Goal: Task Accomplishment & Management: Manage account settings

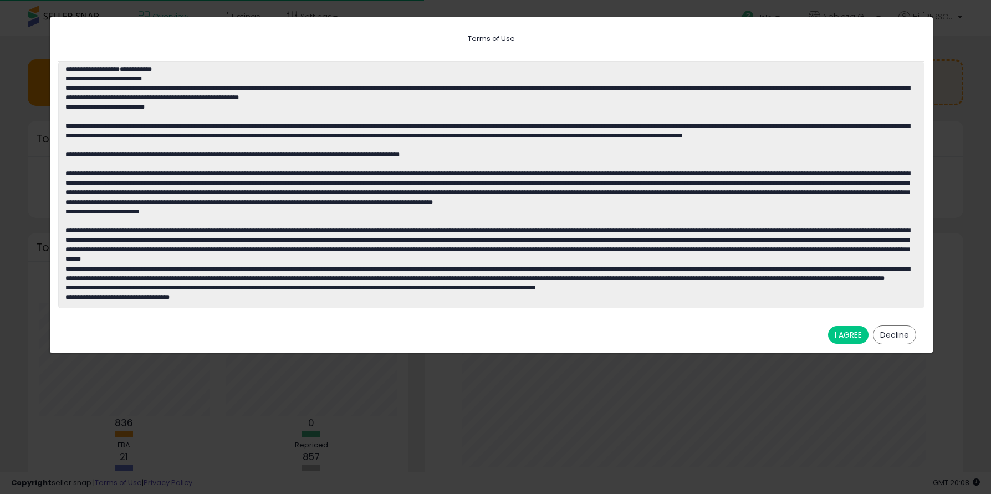
scroll to position [209, 516]
click at [841, 332] on button "I AGREE" at bounding box center [848, 335] width 40 height 18
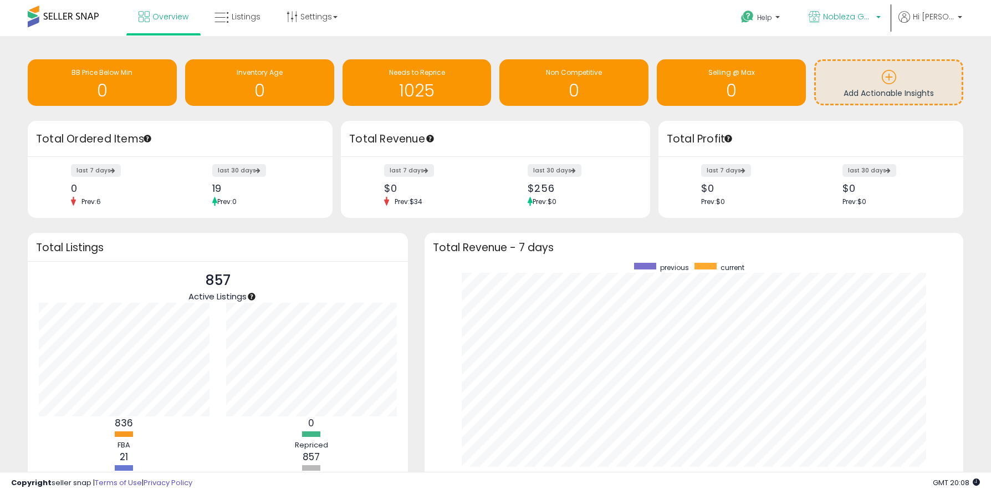
click at [873, 21] on span "Nobleza Goods" at bounding box center [848, 16] width 50 height 11
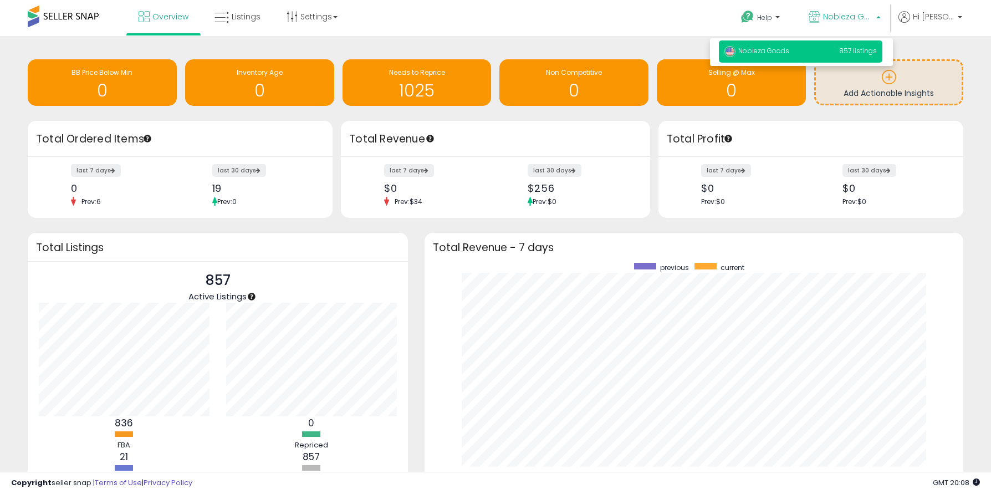
click at [880, 18] on p "Nobleza Goods" at bounding box center [844, 18] width 72 height 14
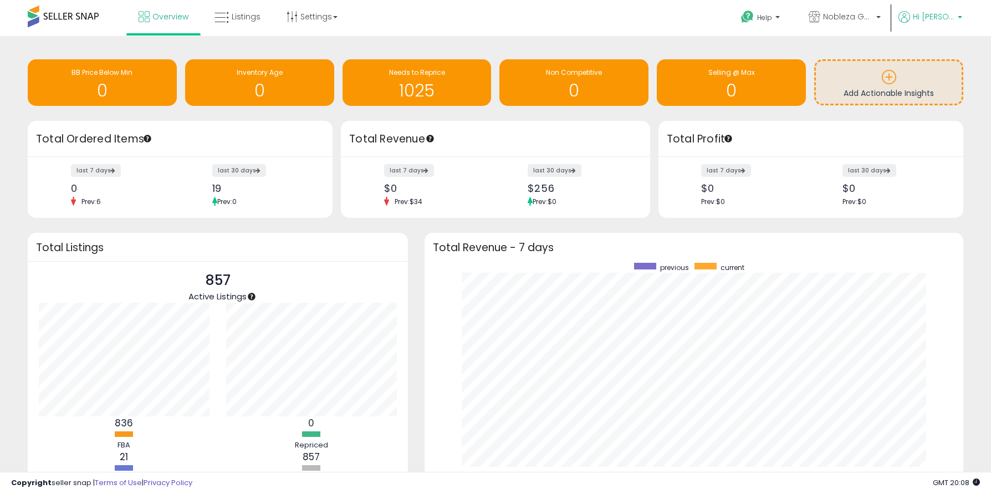
click at [955, 18] on p "Hi [PERSON_NAME]" at bounding box center [930, 18] width 64 height 14
click at [957, 15] on b at bounding box center [959, 15] width 4 height 8
click at [243, 21] on span "Listings" at bounding box center [246, 16] width 29 height 11
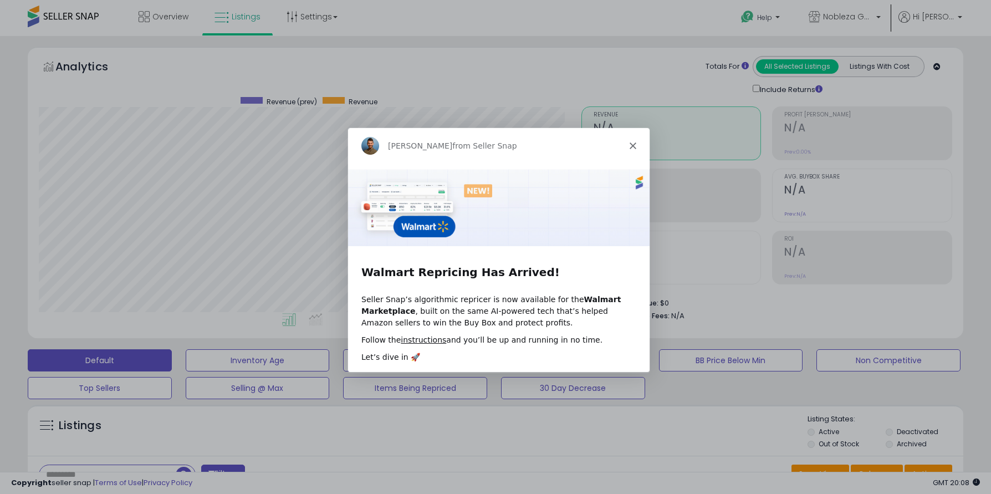
scroll to position [227, 542]
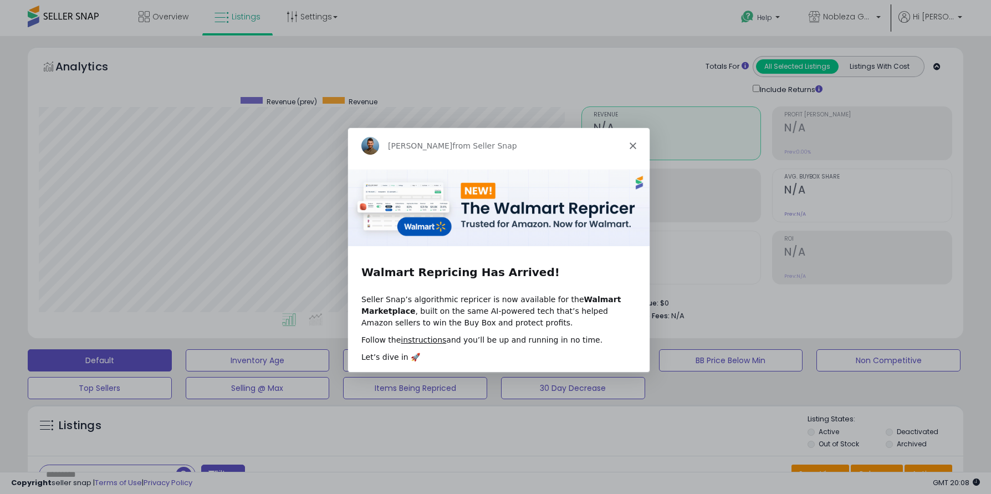
click at [633, 148] on icon "Close" at bounding box center [632, 145] width 7 height 7
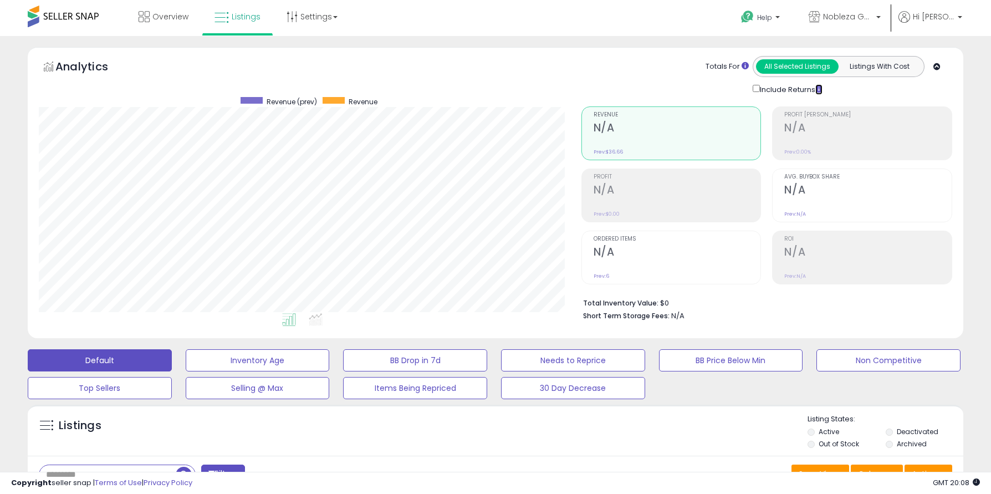
click at [822, 88] on icon at bounding box center [818, 88] width 7 height 7
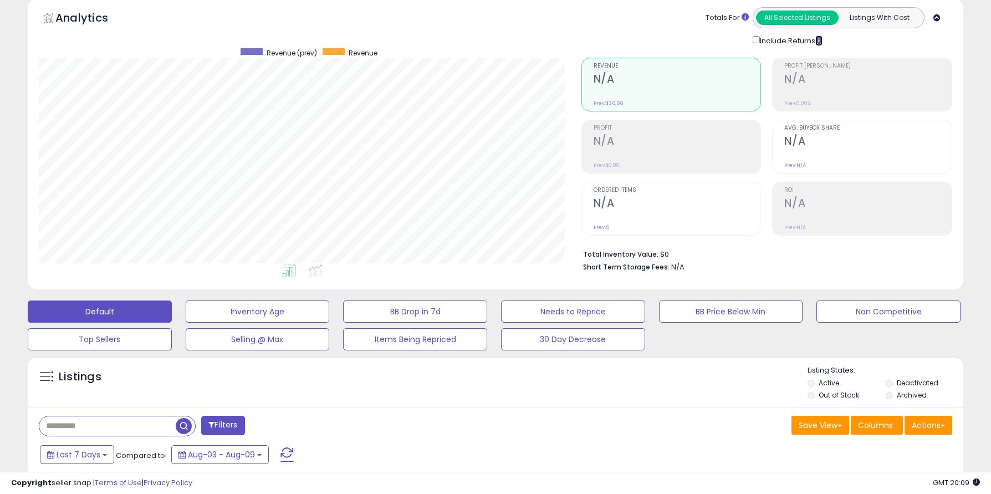
scroll to position [0, 0]
